Goal: Book appointment/travel/reservation

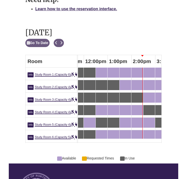
scroll to position [348, 0]
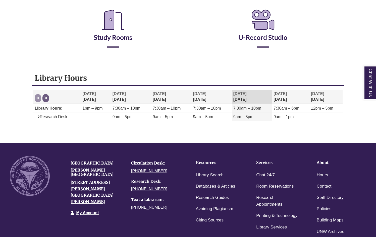
scroll to position [101, 0]
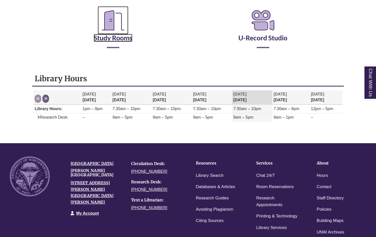
click at [120, 37] on link "Study Rooms" at bounding box center [113, 31] width 39 height 21
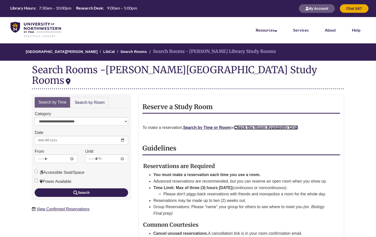
click at [266, 125] on strong "Check the Room Availability Grid." at bounding box center [266, 127] width 64 height 4
